Goal: Information Seeking & Learning: Learn about a topic

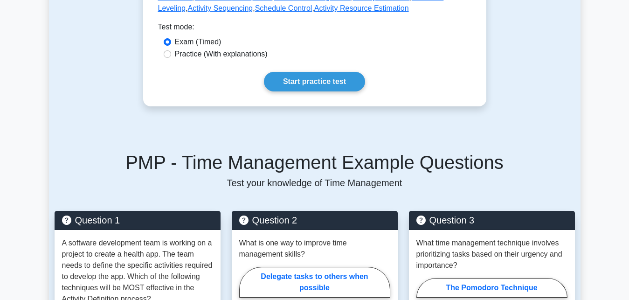
scroll to position [547, 0]
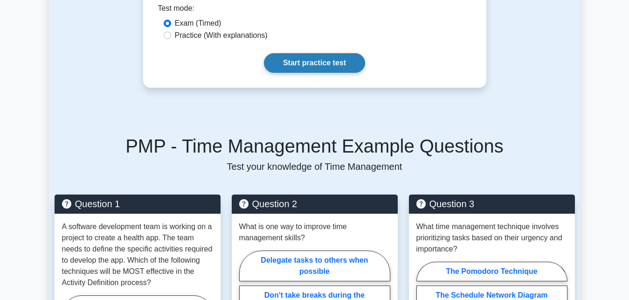
click at [330, 53] on link "Start practice test" at bounding box center [314, 63] width 101 height 20
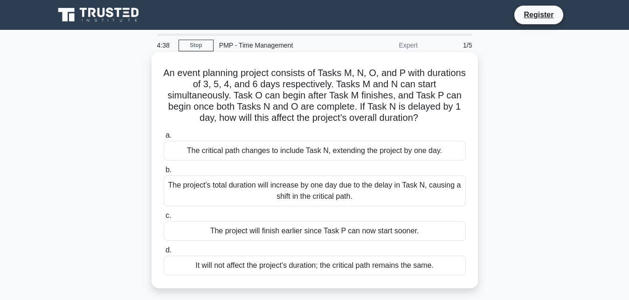
click at [334, 198] on div "The project's total duration will increase by one day due to the delay in Task …" at bounding box center [315, 190] width 302 height 31
click at [164, 173] on input "b. The project's total duration will increase by one day due to the delay in Ta…" at bounding box center [164, 170] width 0 height 6
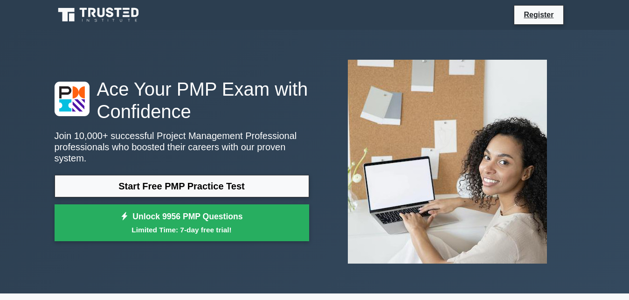
drag, startPoint x: 632, startPoint y: 1, endPoint x: 546, endPoint y: 15, distance: 87.0
